Goal: Check status: Check status

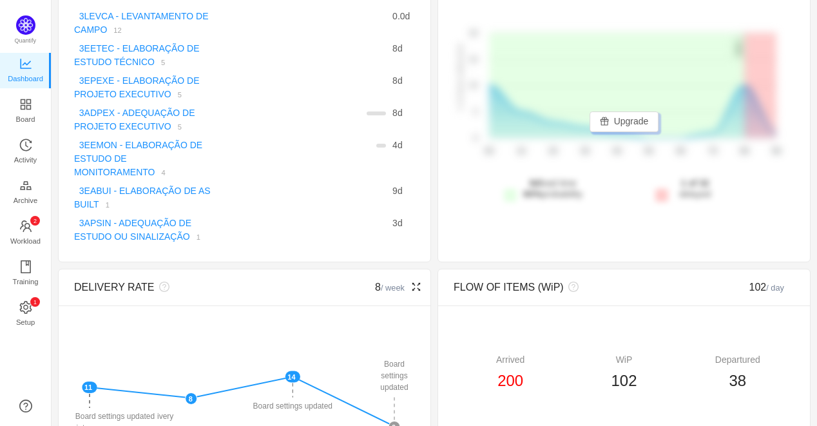
scroll to position [286, 0]
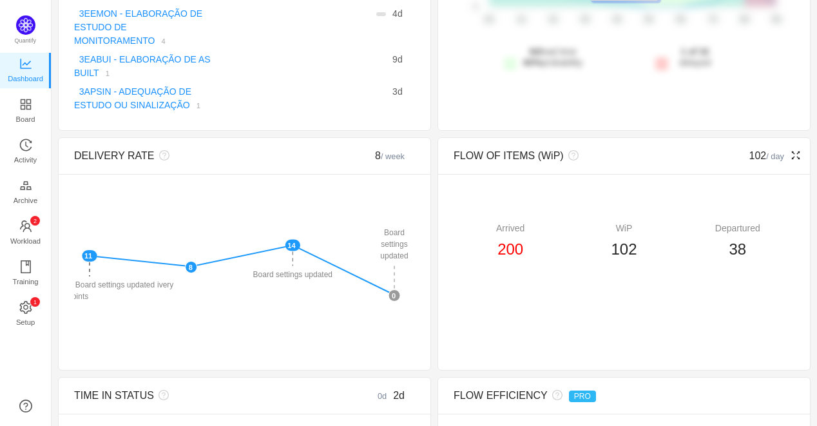
drag, startPoint x: 305, startPoint y: 230, endPoint x: 551, endPoint y: 247, distance: 246.8
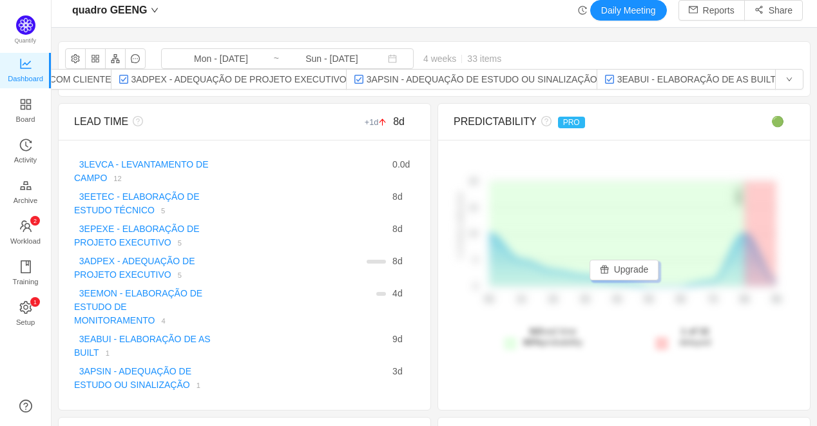
scroll to position [0, 0]
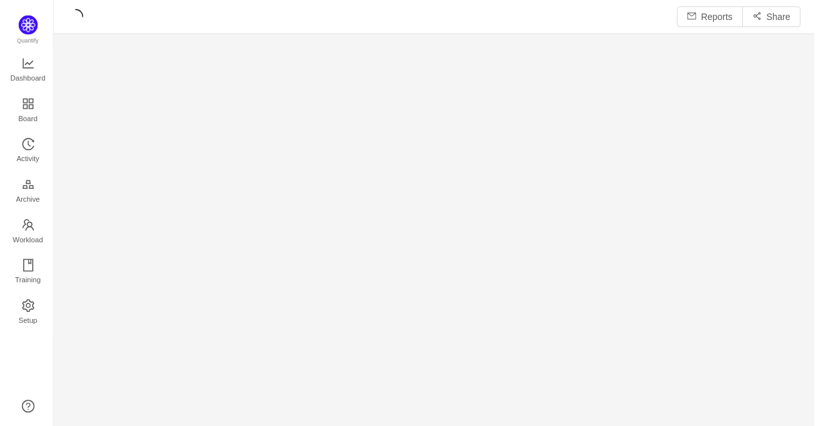
scroll to position [407, 733]
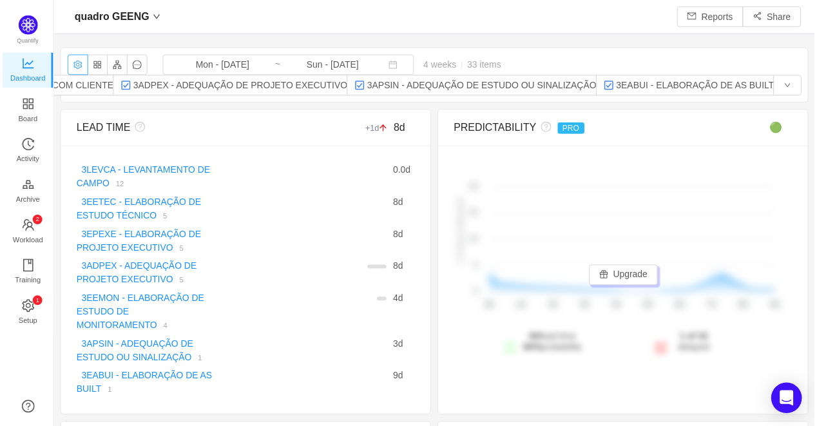
scroll to position [404, 733]
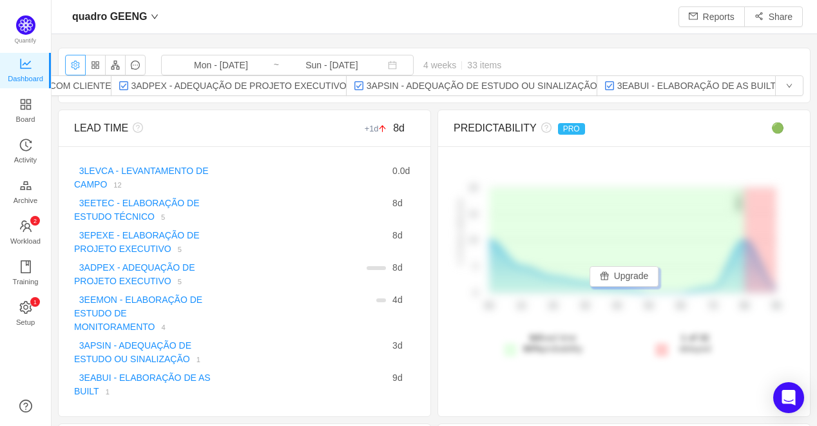
click at [70, 65] on button "button" at bounding box center [75, 65] width 21 height 21
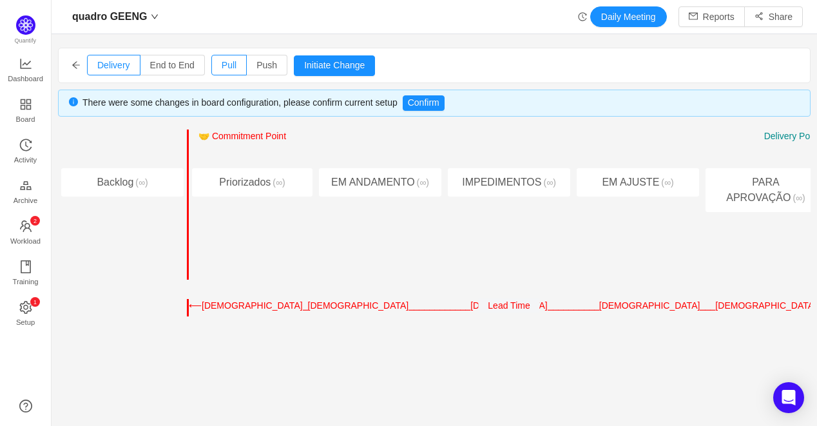
click at [68, 60] on div "Delivery End to End Pull Push Initiate Change Cancel Confirm" at bounding box center [435, 65] width 752 height 34
click at [73, 63] on icon "icon: arrow-left" at bounding box center [76, 65] width 9 height 9
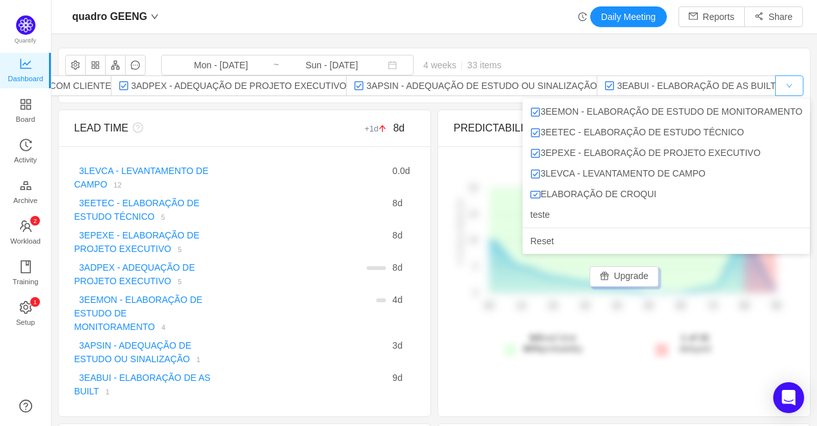
click at [782, 85] on button "button" at bounding box center [789, 85] width 28 height 21
click at [783, 84] on button "button" at bounding box center [789, 85] width 28 height 21
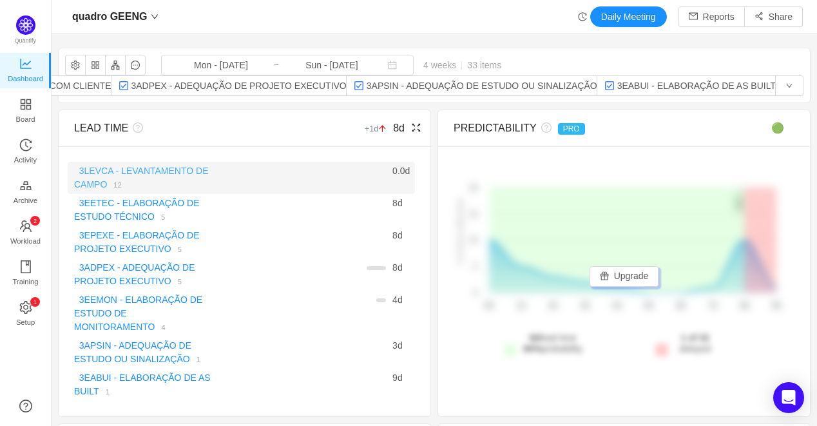
click at [147, 166] on link "3LEVCA - LEVANTAMENTO DE CAMPO" at bounding box center [141, 178] width 135 height 24
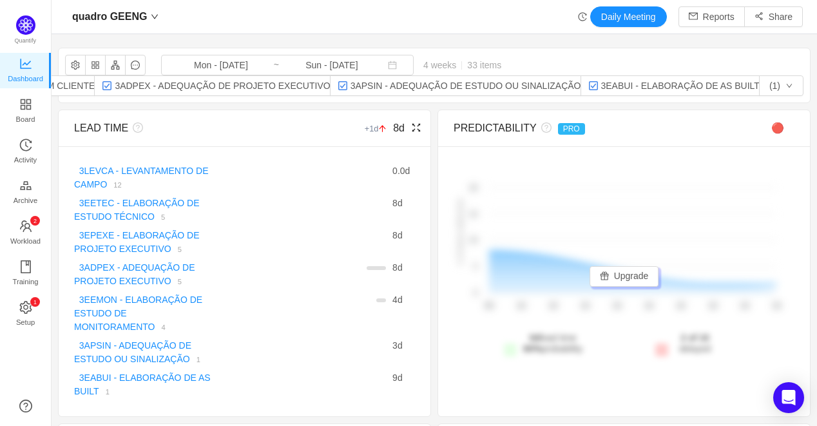
click at [170, 170] on link "3LEVCA - LEVANTAMENTO DE CAMPO" at bounding box center [141, 178] width 135 height 24
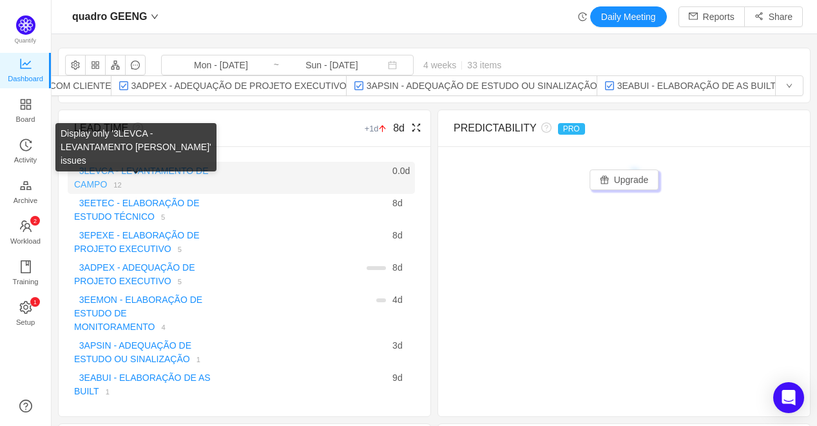
click at [174, 171] on link "3LEVCA - LEVANTAMENTO DE CAMPO" at bounding box center [141, 178] width 135 height 24
